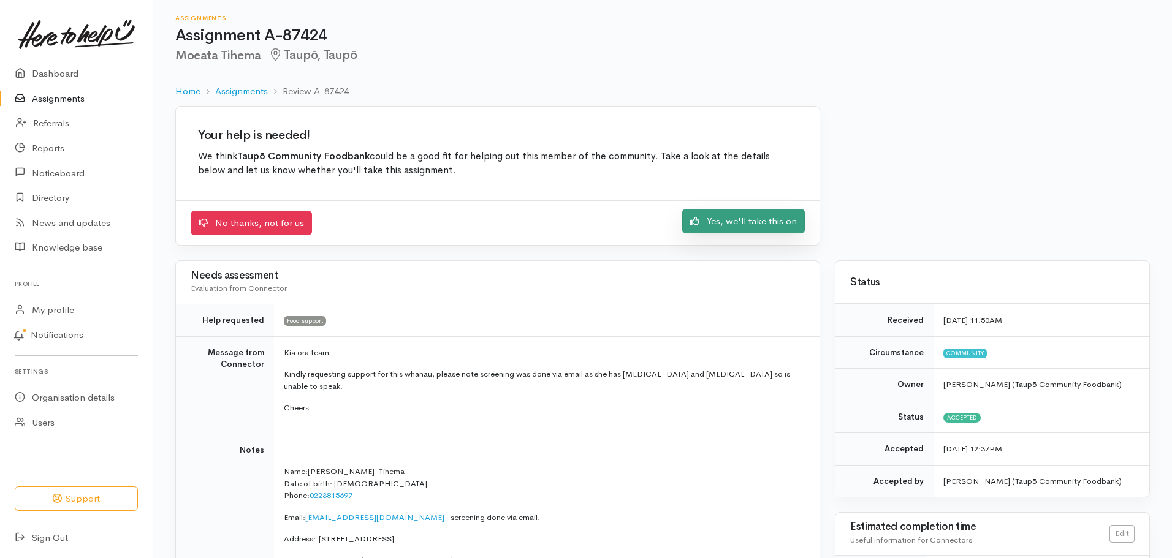
click at [755, 220] on link "Yes, we'll take this on" at bounding box center [743, 221] width 123 height 25
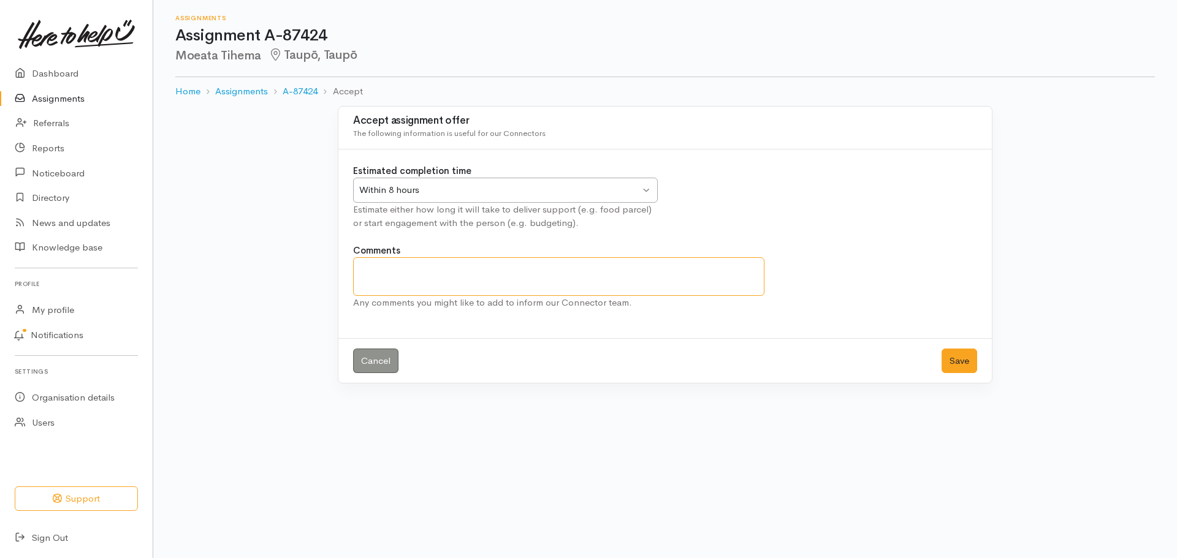
click at [428, 280] on textarea "Comments" at bounding box center [558, 276] width 411 height 39
type textarea "Family and Financial information given for next referral service"
click at [954, 360] on button "Save" at bounding box center [960, 361] width 36 height 25
click at [61, 101] on link "Assignments" at bounding box center [76, 98] width 153 height 25
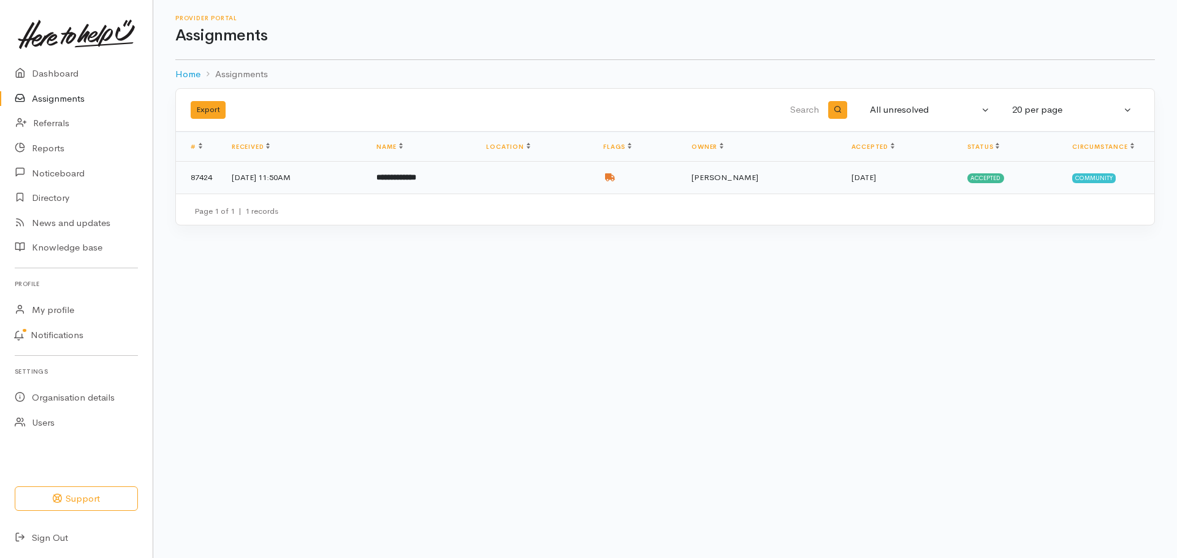
click at [551, 171] on td at bounding box center [534, 178] width 117 height 32
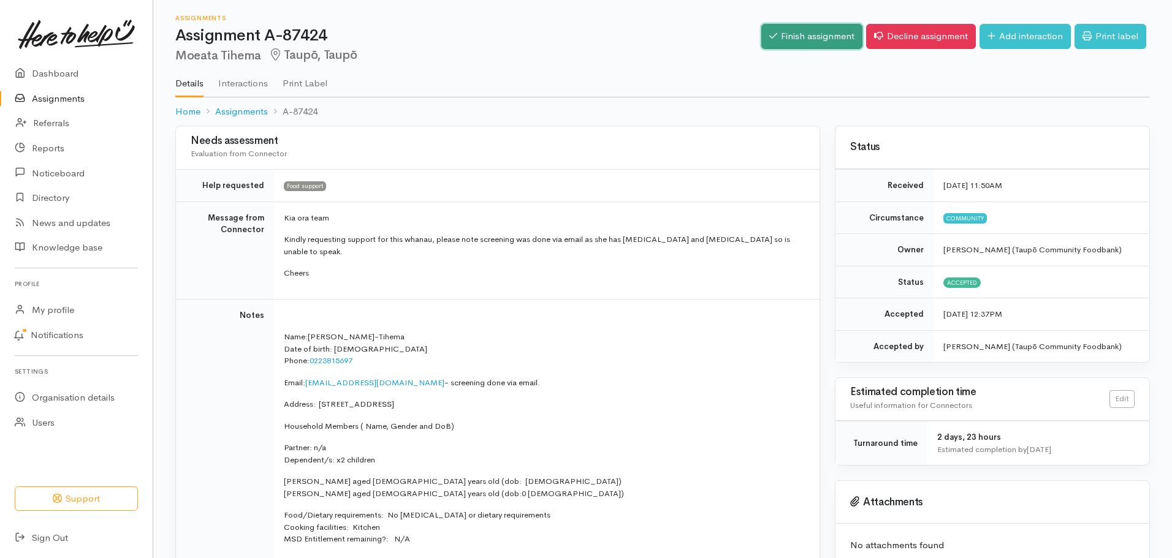
click at [801, 40] on link "Finish assignment" at bounding box center [811, 36] width 101 height 25
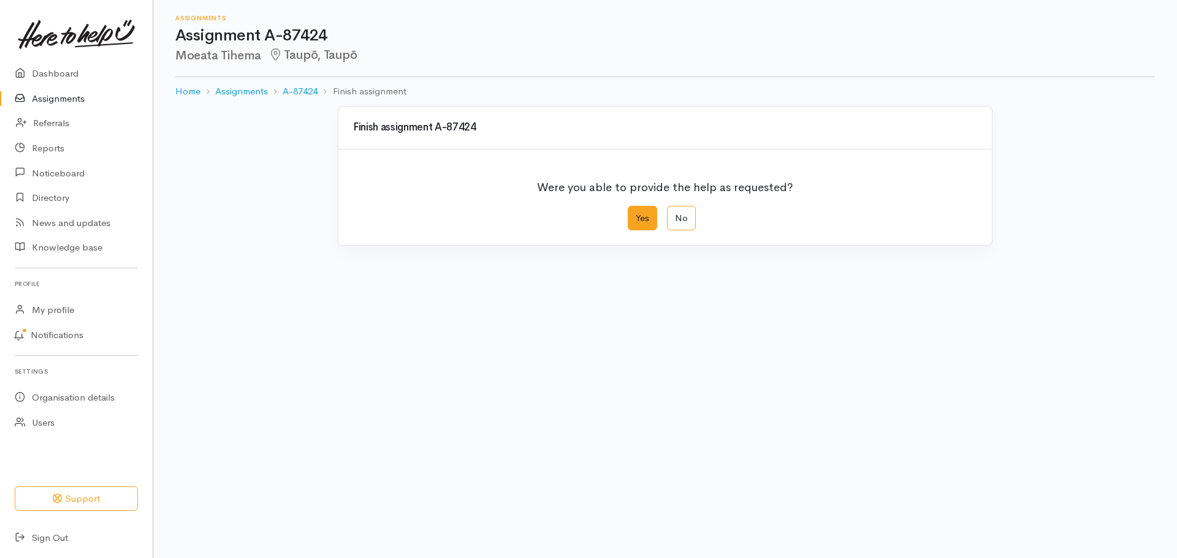
click at [641, 217] on label "Yes" at bounding box center [642, 218] width 29 height 25
click at [636, 214] on input "Yes" at bounding box center [632, 210] width 8 height 8
radio input "true"
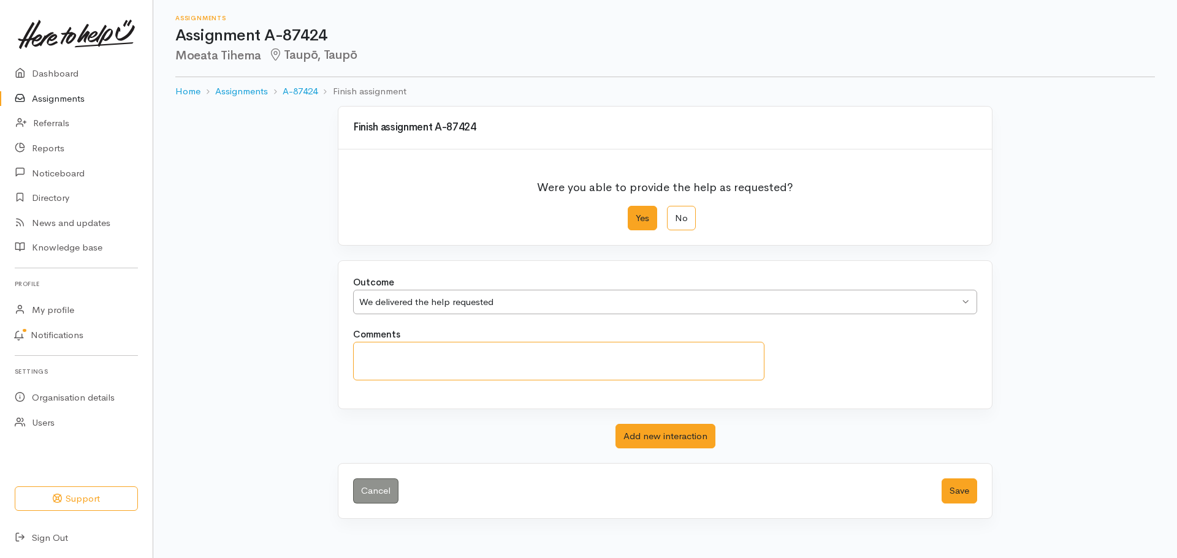
click at [450, 358] on textarea "Comments" at bounding box center [558, 361] width 411 height 39
type textarea "Family and Financial information given for next service of referral"
click at [976, 488] on button "Save" at bounding box center [960, 491] width 36 height 25
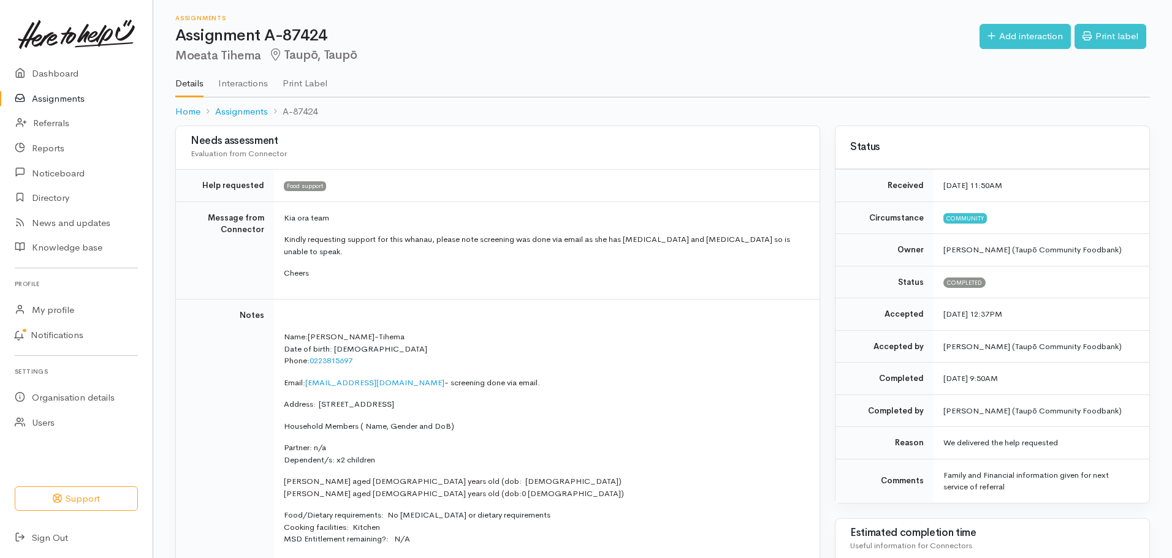
click at [74, 98] on link "Assignments" at bounding box center [76, 98] width 153 height 25
